Goal: Book appointment/travel/reservation

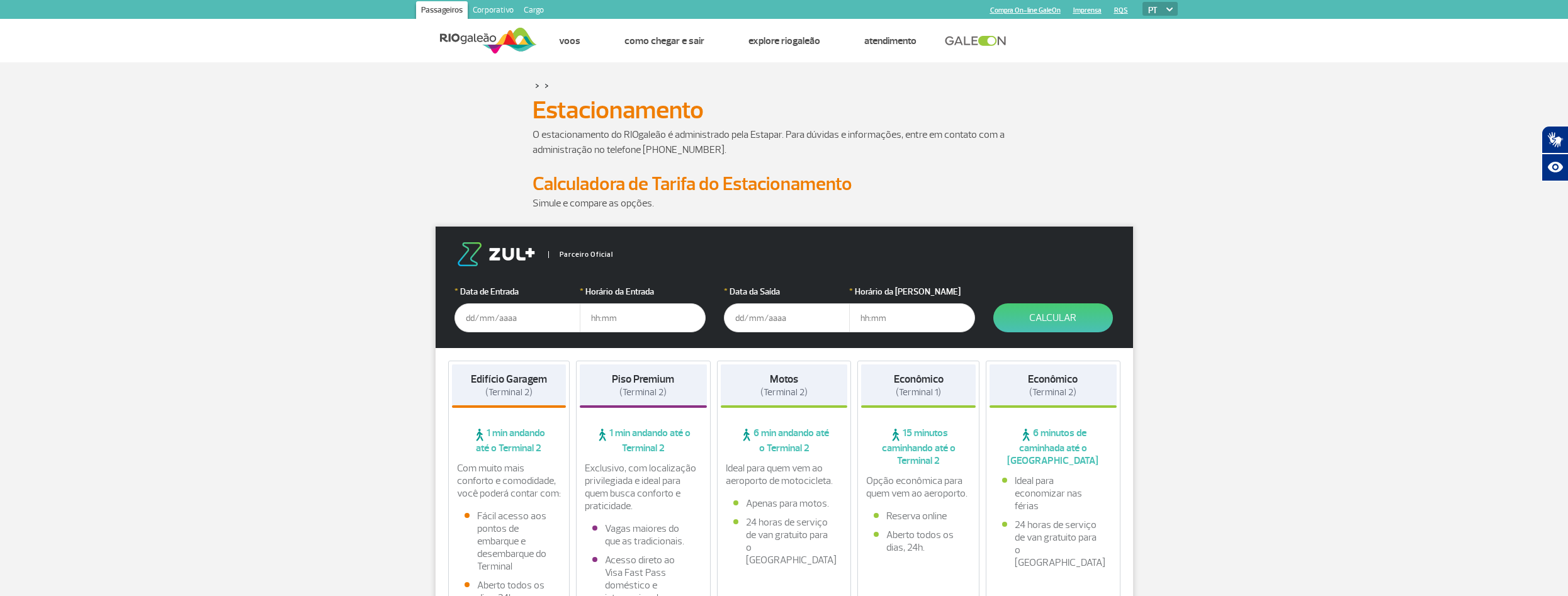
click at [506, 323] on input "text" at bounding box center [517, 318] width 126 height 29
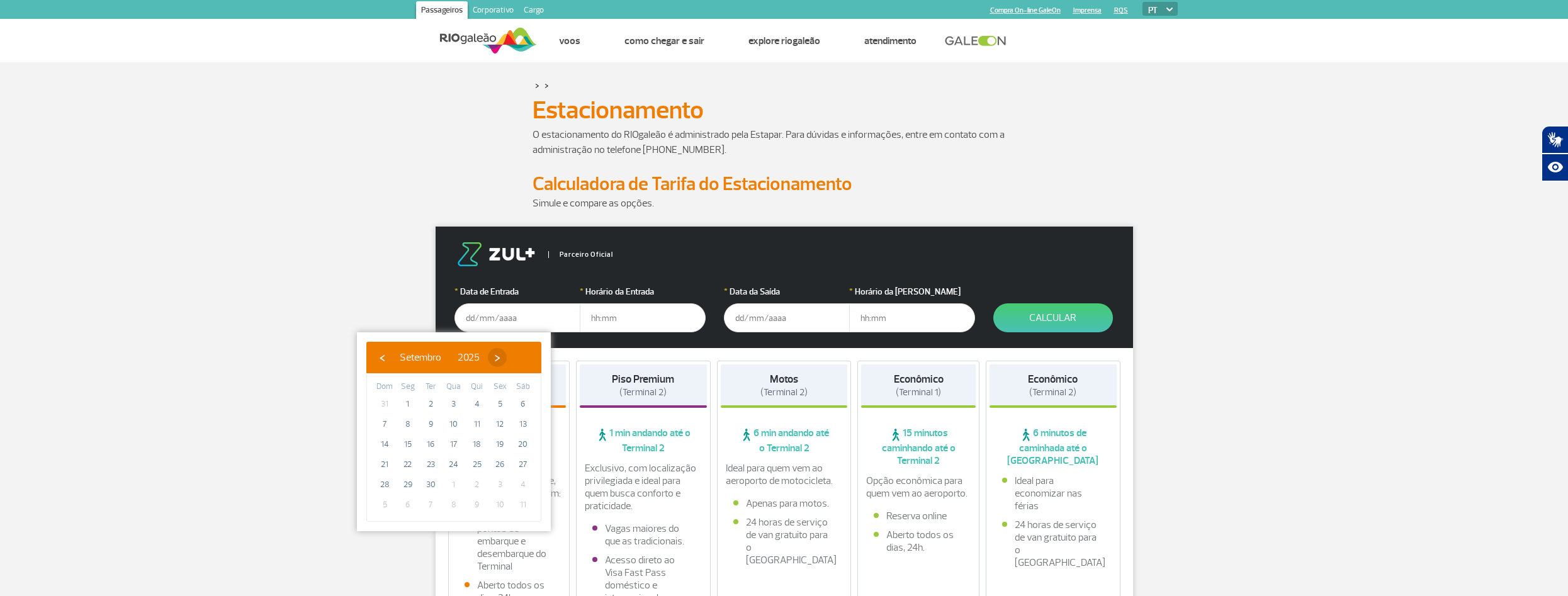
click at [506, 356] on span "›" at bounding box center [497, 357] width 19 height 19
click at [499, 357] on span "›" at bounding box center [490, 357] width 19 height 19
click at [459, 465] on span "19" at bounding box center [454, 464] width 20 height 20
type input "[DATE]"
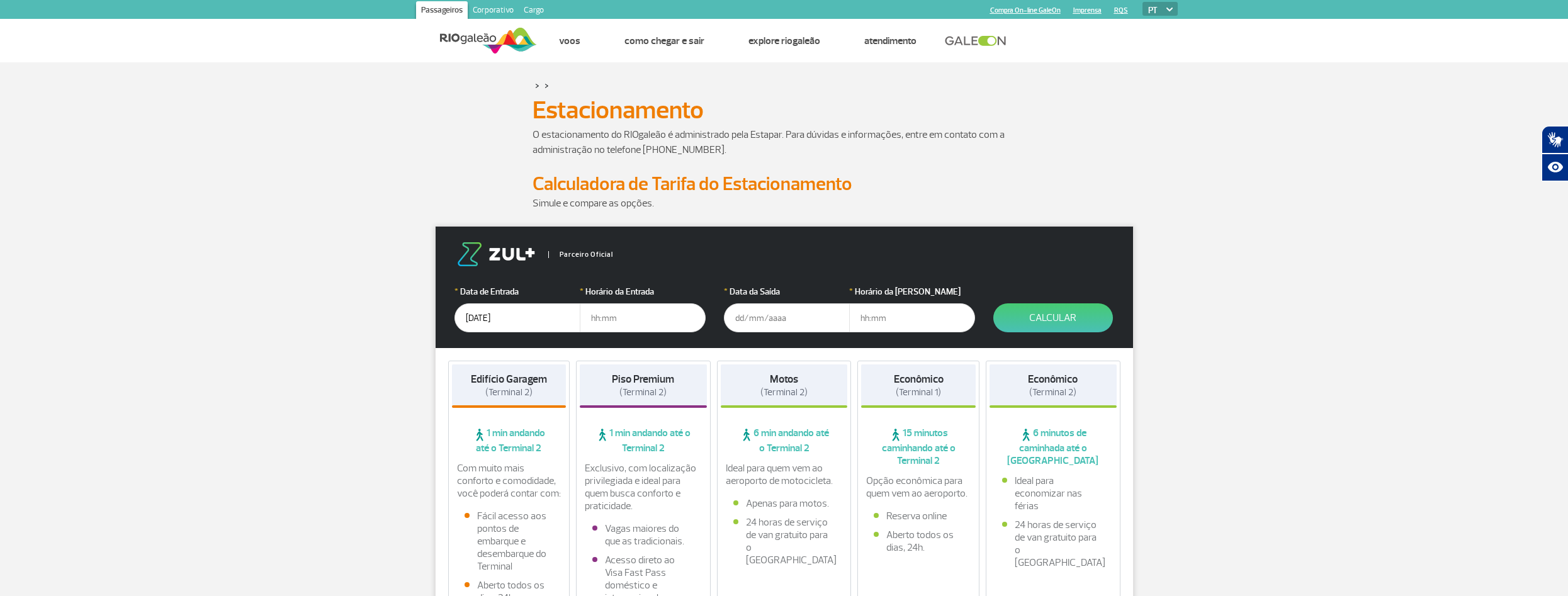
click at [612, 316] on input "text" at bounding box center [642, 318] width 126 height 29
type input "20:00"
click at [772, 316] on input "text" at bounding box center [787, 318] width 126 height 29
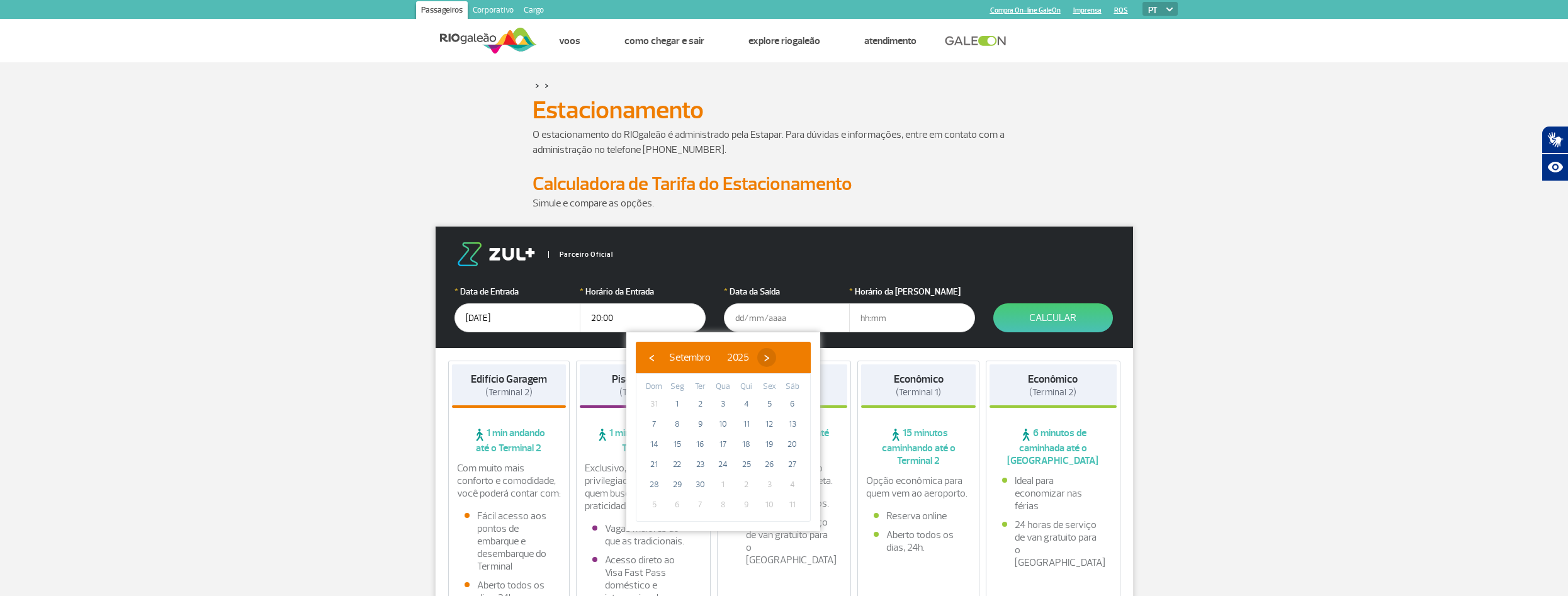
click at [776, 359] on span "›" at bounding box center [766, 357] width 19 height 19
click at [769, 358] on span "›" at bounding box center [759, 357] width 19 height 19
click at [648, 482] on span "23" at bounding box center [654, 485] width 20 height 20
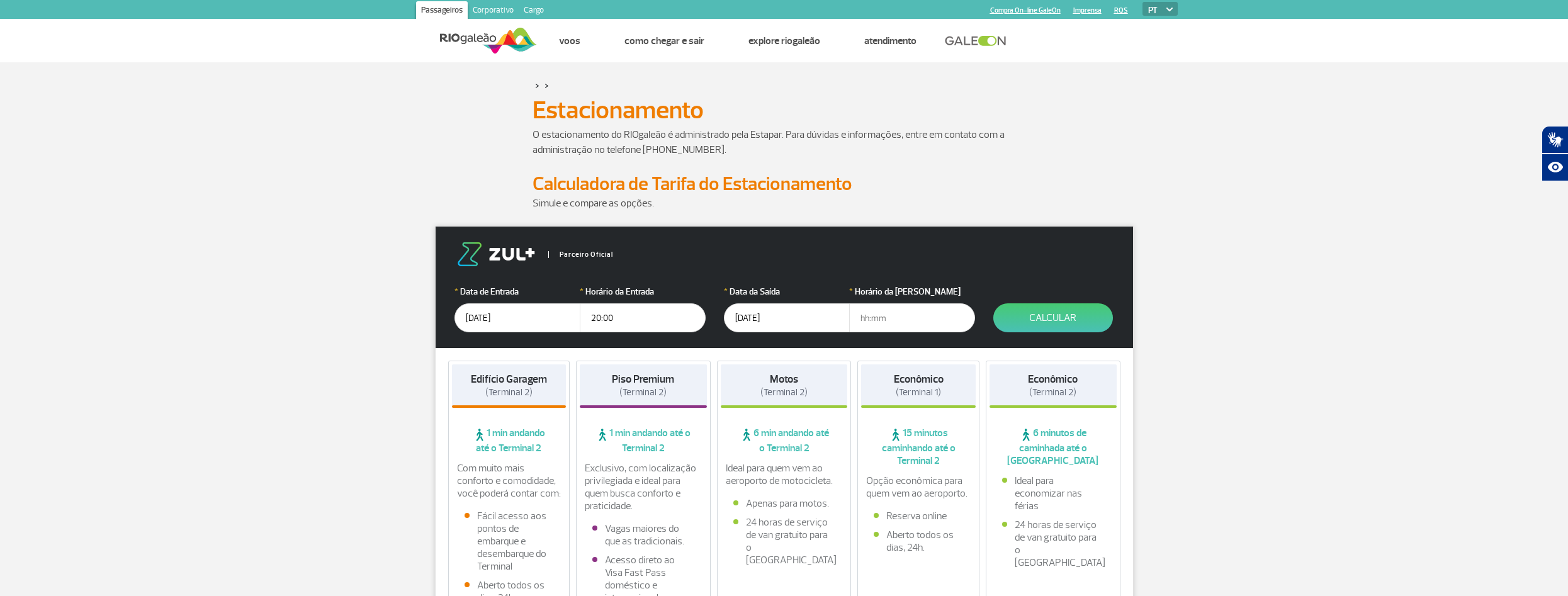
click at [750, 312] on input "[DATE]" at bounding box center [787, 318] width 126 height 29
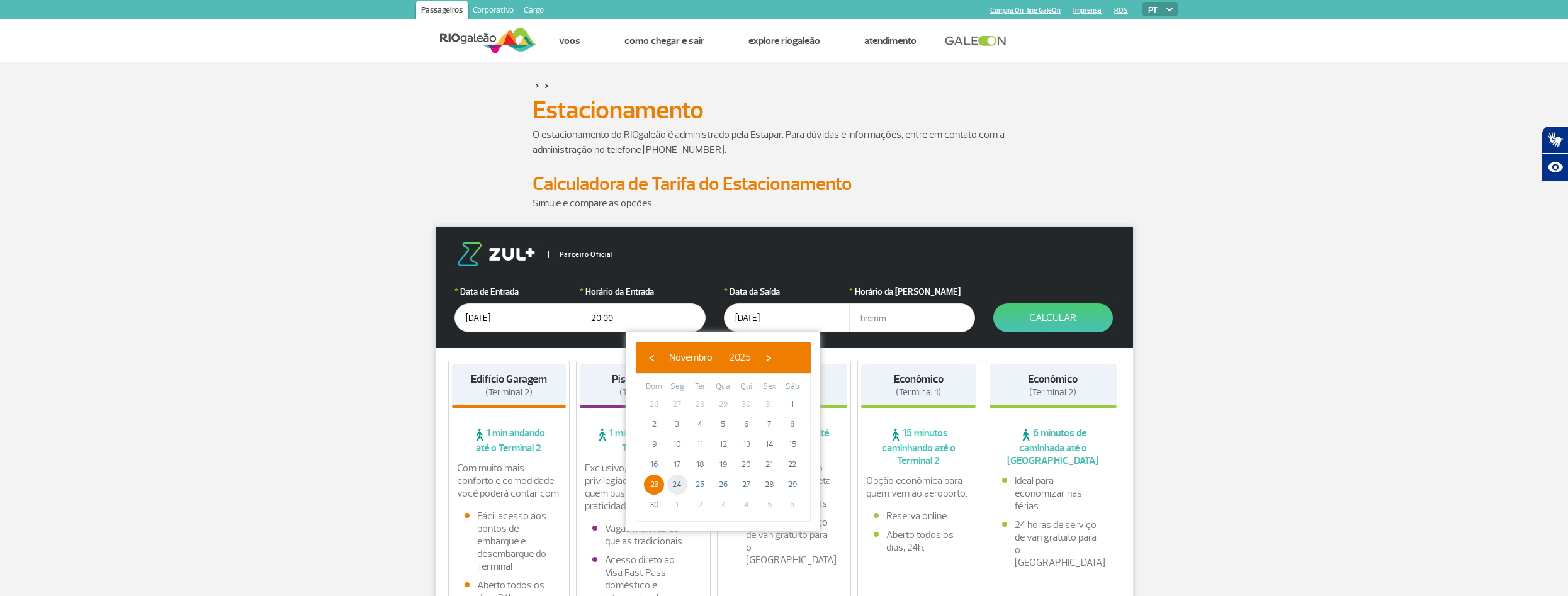
click at [673, 479] on span "24" at bounding box center [677, 485] width 20 height 20
type input "[DATE]"
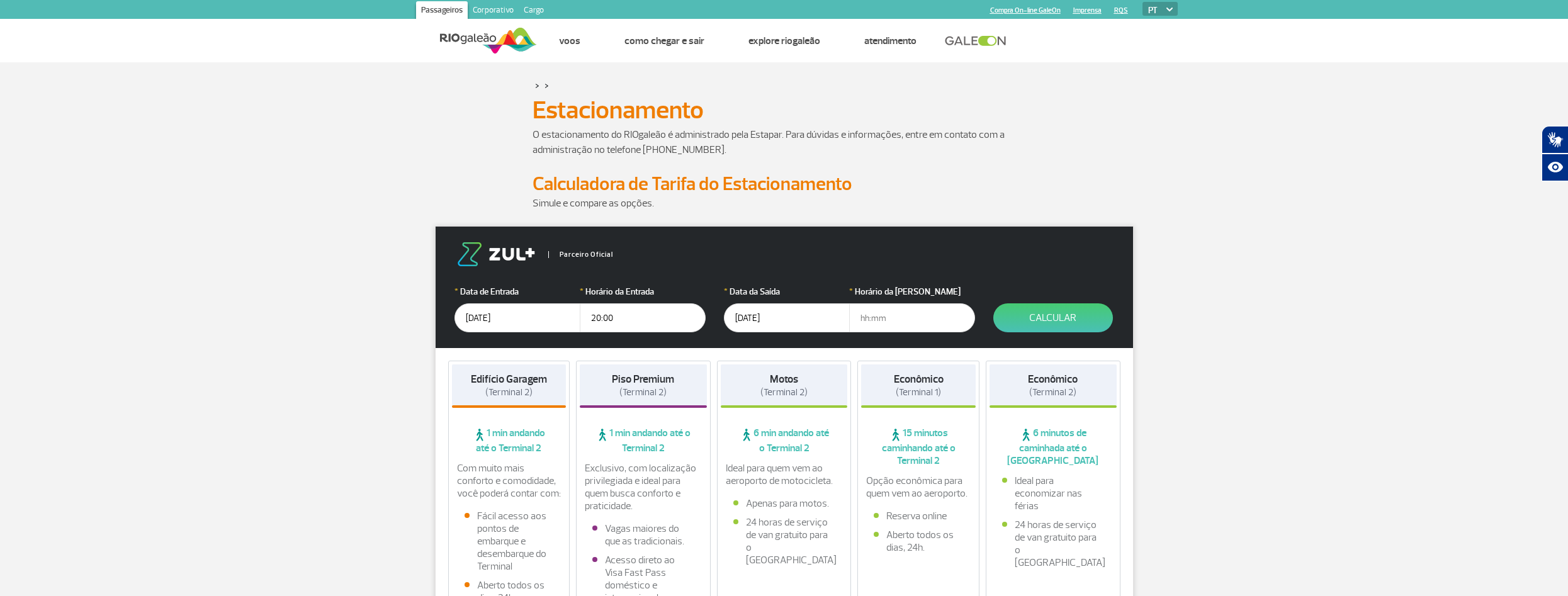
click at [883, 311] on input "text" at bounding box center [912, 318] width 126 height 29
type input "8"
type input "08:00"
click at [1063, 317] on button "Calcular" at bounding box center [1053, 318] width 120 height 29
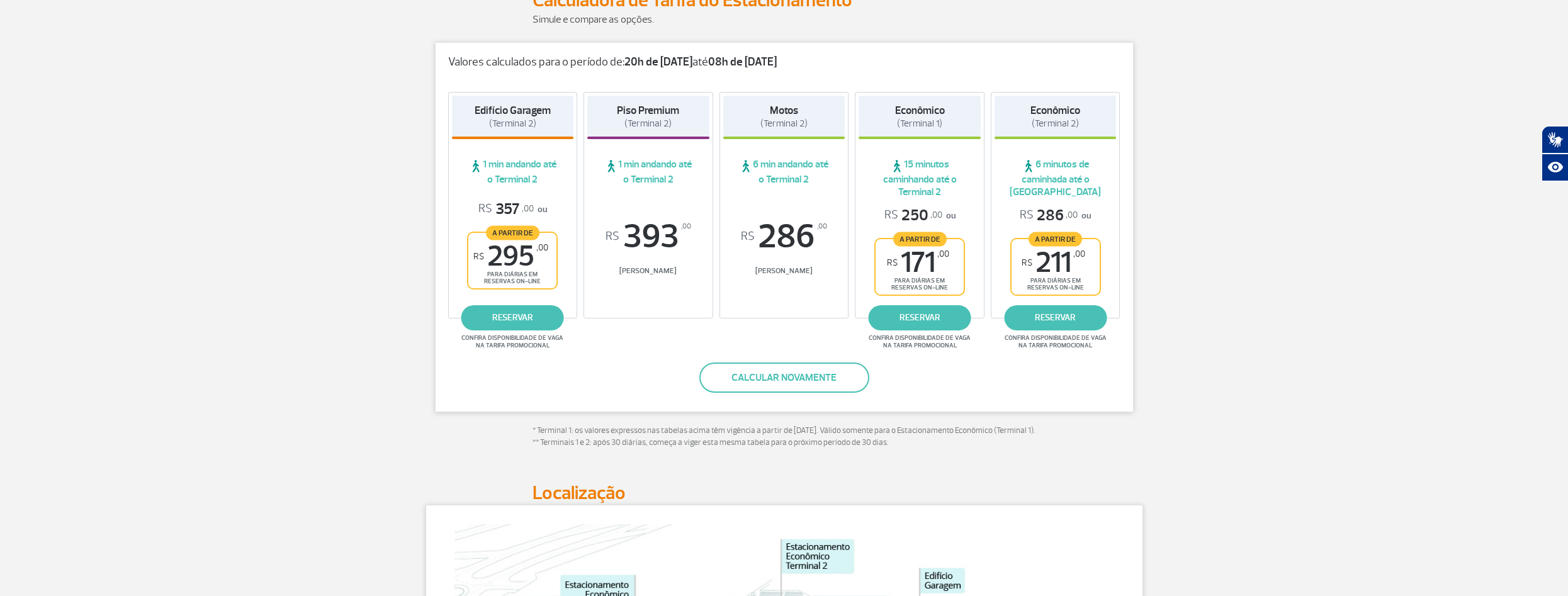
scroll to position [173, 0]
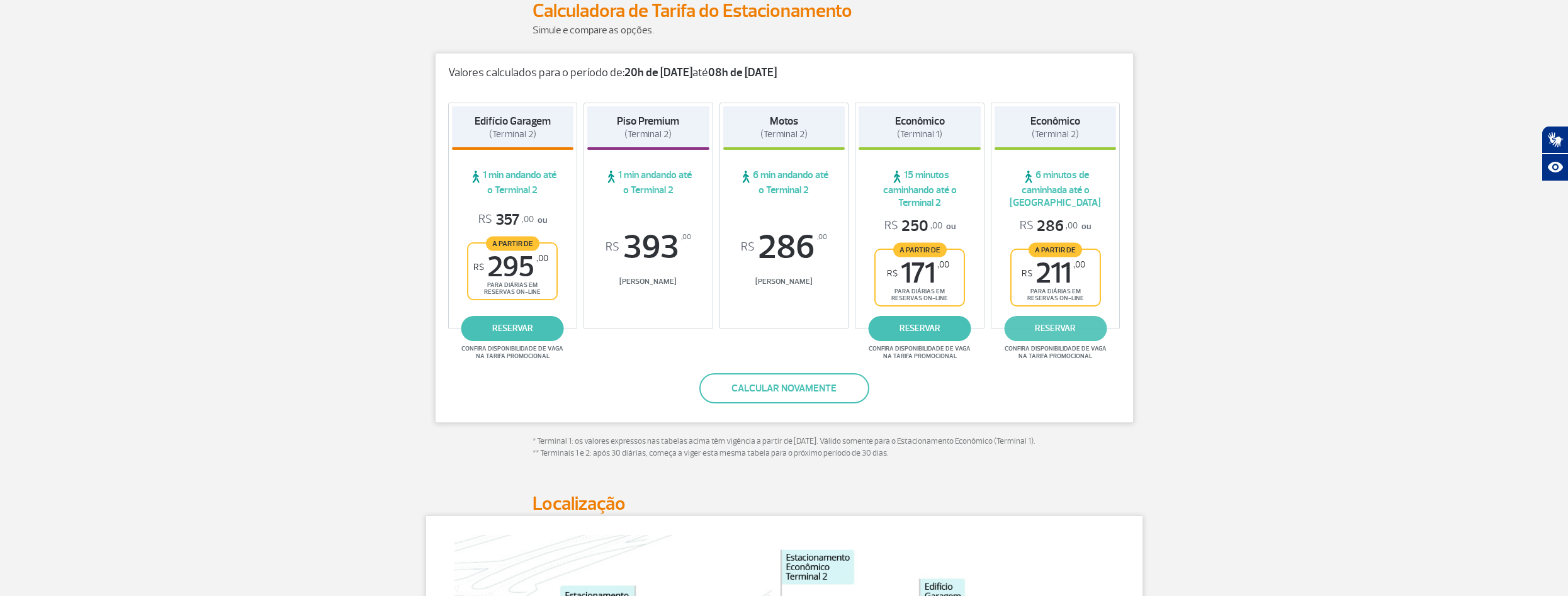
click at [1072, 322] on link "reservar" at bounding box center [1055, 329] width 103 height 25
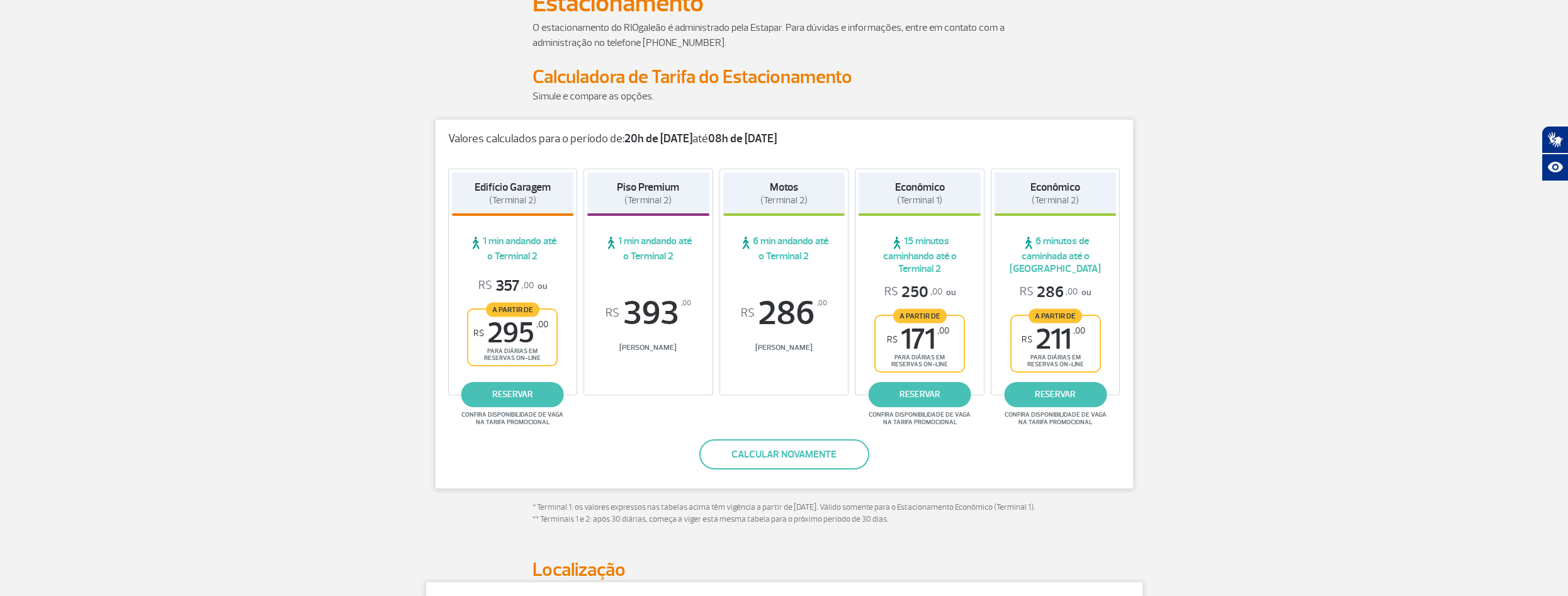
scroll to position [0, 0]
